Goal: Task Accomplishment & Management: Manage account settings

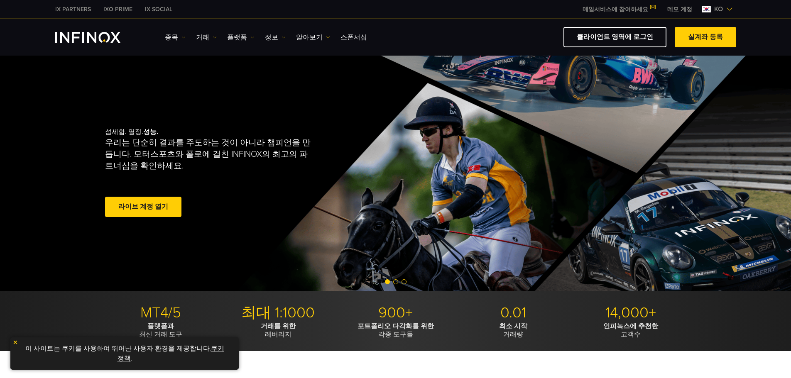
click at [143, 207] on span at bounding box center [143, 207] width 0 height 0
click at [140, 206] on link "라이브 계정 열기" at bounding box center [143, 207] width 76 height 20
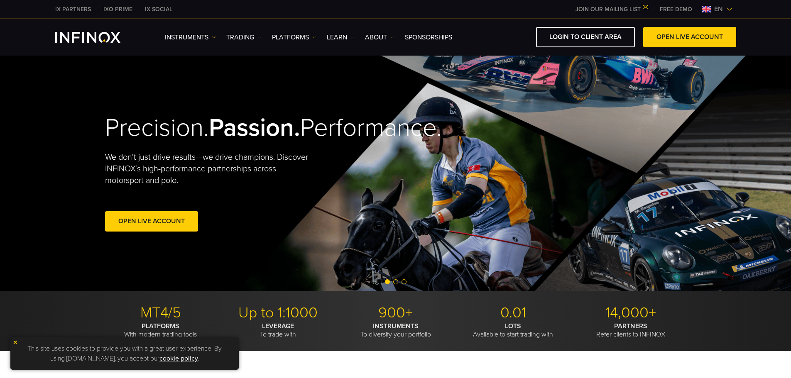
click at [626, 9] on link "JOIN OUR MAILING LIST" at bounding box center [611, 9] width 84 height 7
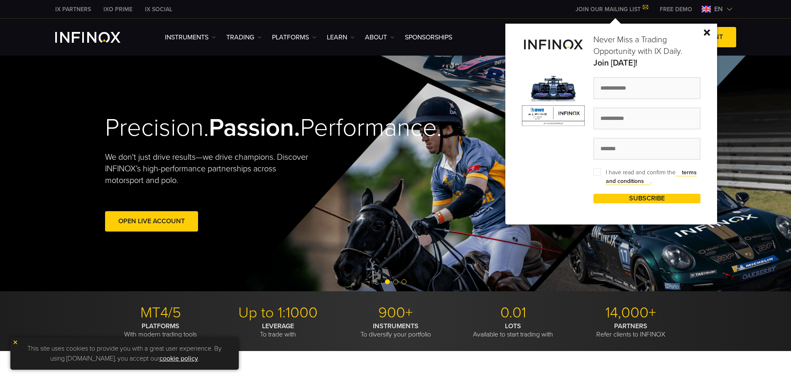
click at [708, 32] on img at bounding box center [707, 32] width 6 height 6
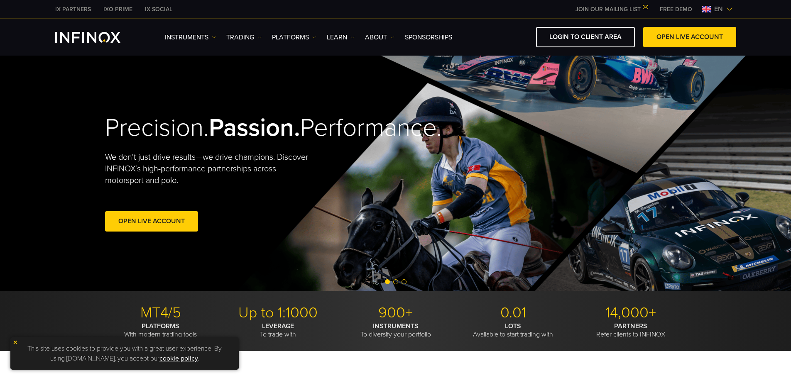
click at [729, 9] on img at bounding box center [729, 9] width 7 height 7
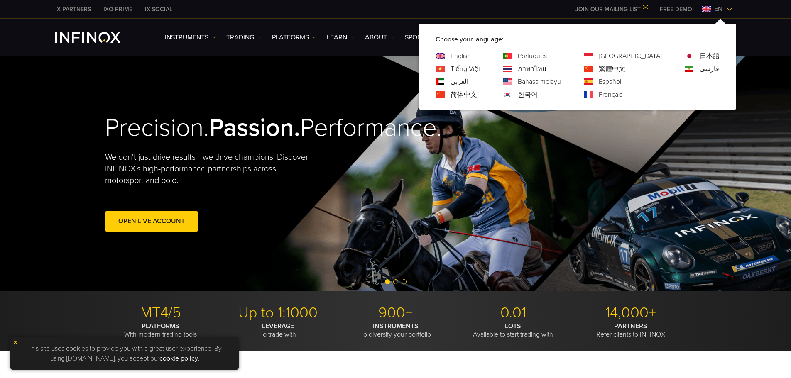
click at [538, 96] on link "한국어" at bounding box center [528, 95] width 20 height 10
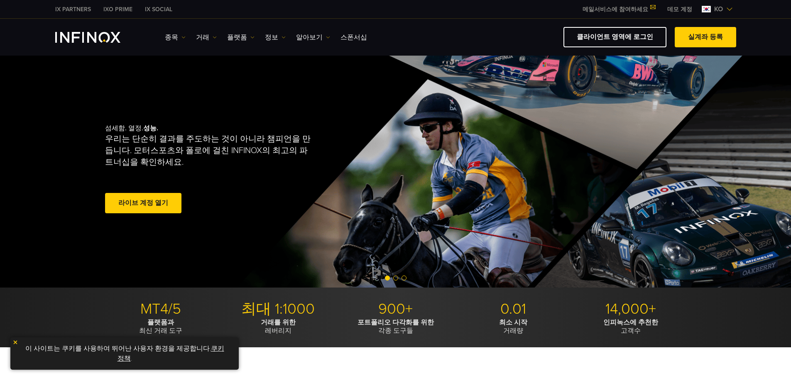
click at [87, 37] on img "INFINOX Logo" at bounding box center [87, 37] width 65 height 11
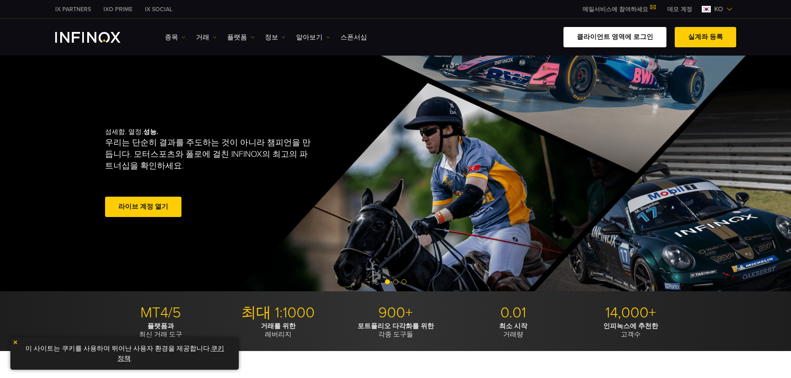
click at [639, 37] on link "클라이언트 영역에 로그인" at bounding box center [614, 37] width 103 height 20
